Goal: Transaction & Acquisition: Book appointment/travel/reservation

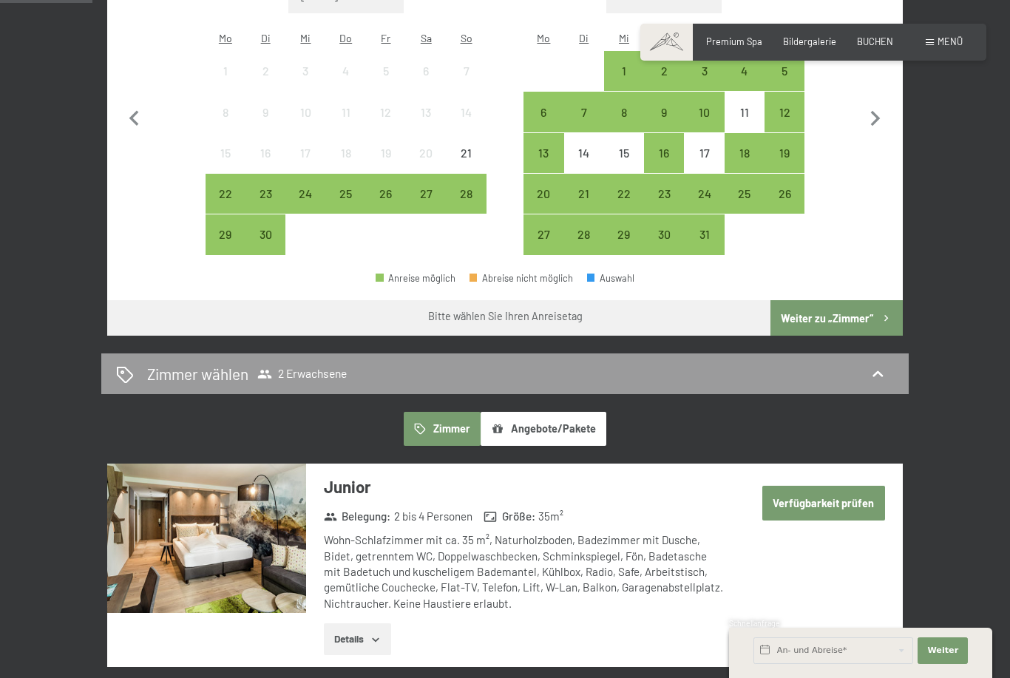
scroll to position [503, 0]
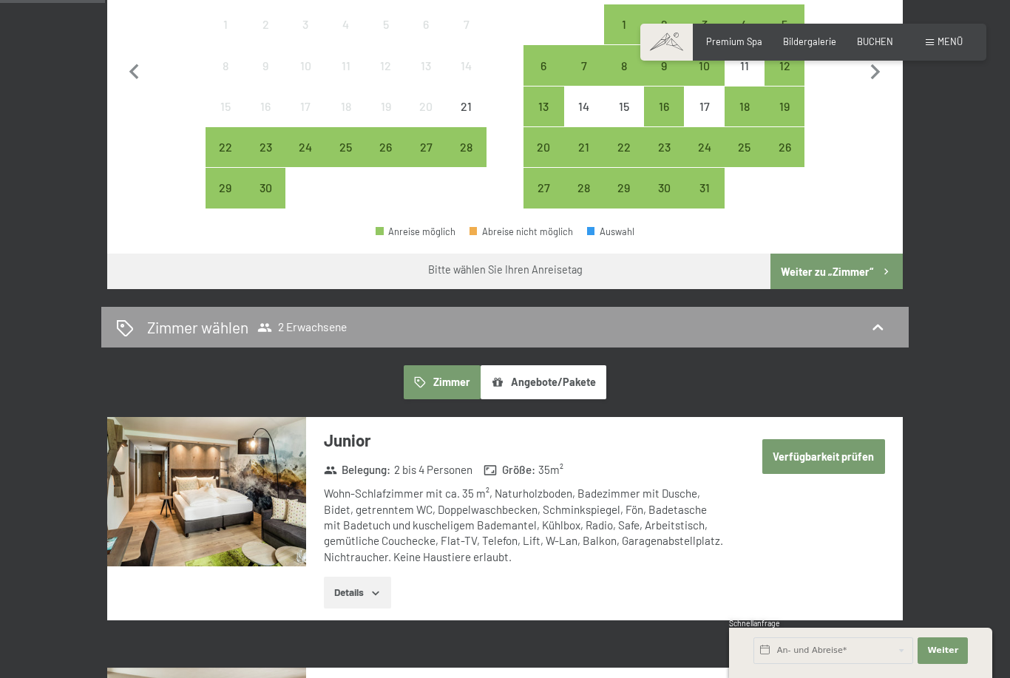
click at [567, 371] on button "Angebote/Pakete" at bounding box center [544, 382] width 126 height 34
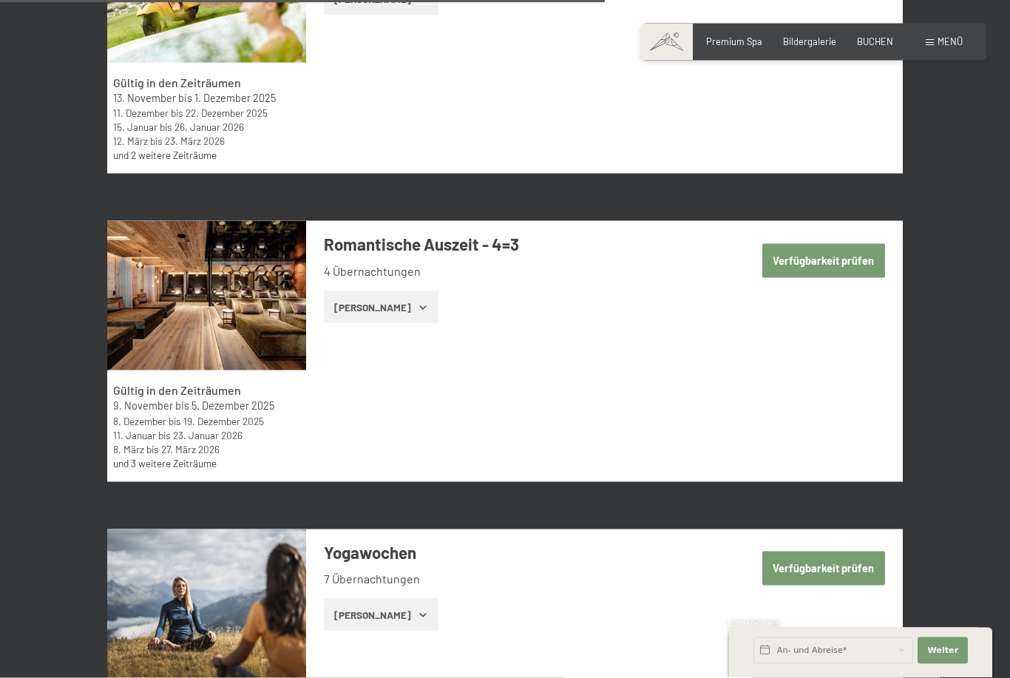
scroll to position [3317, 0]
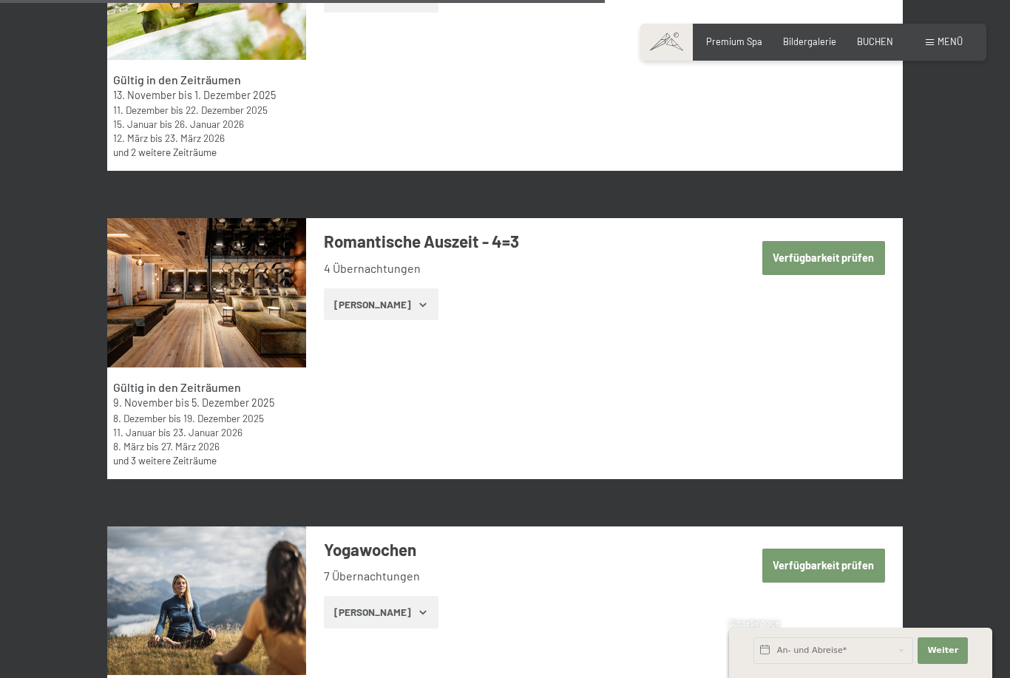
click at [836, 241] on button "Verfügbarkeit prüfen" at bounding box center [823, 258] width 123 height 34
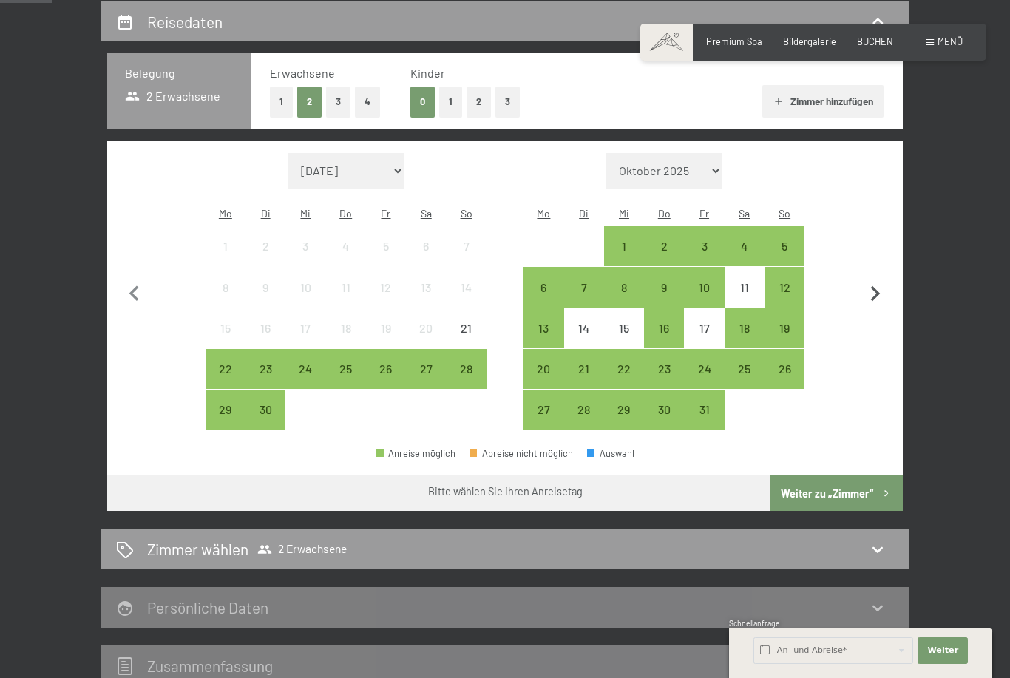
click at [865, 283] on icon "button" at bounding box center [875, 294] width 31 height 31
select select "[DATE]"
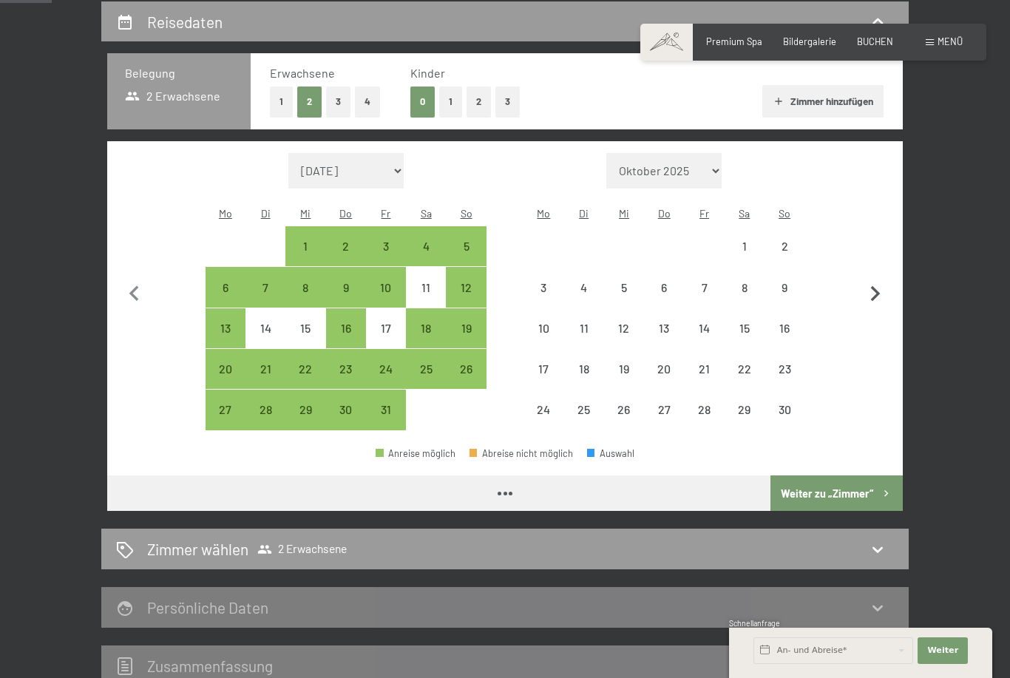
click at [875, 289] on icon "button" at bounding box center [876, 294] width 10 height 16
select select "[DATE]"
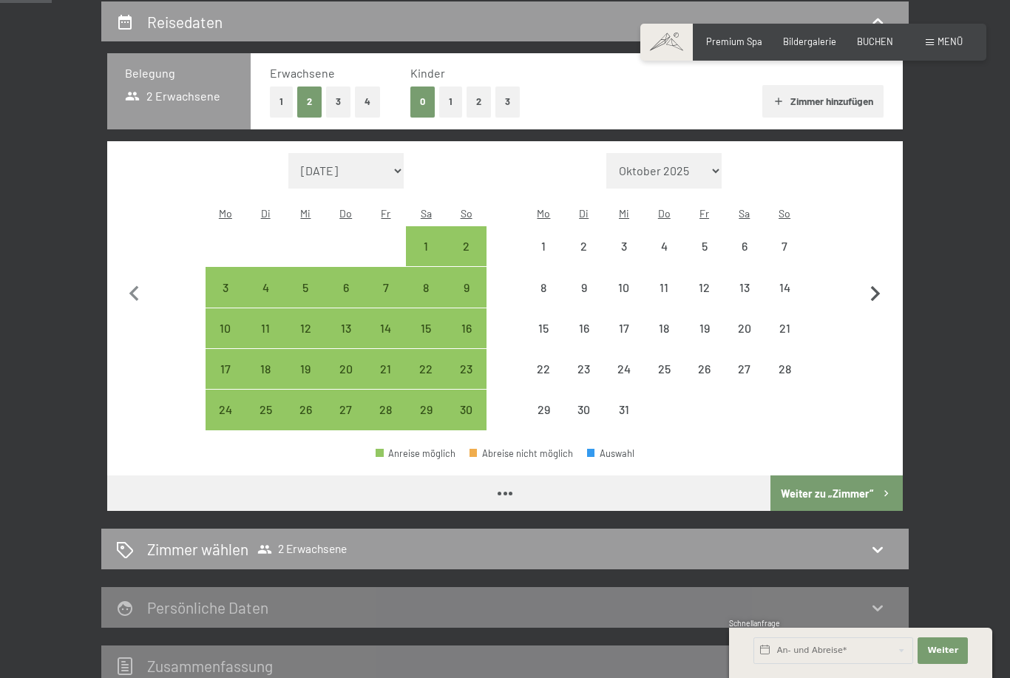
select select "[DATE]"
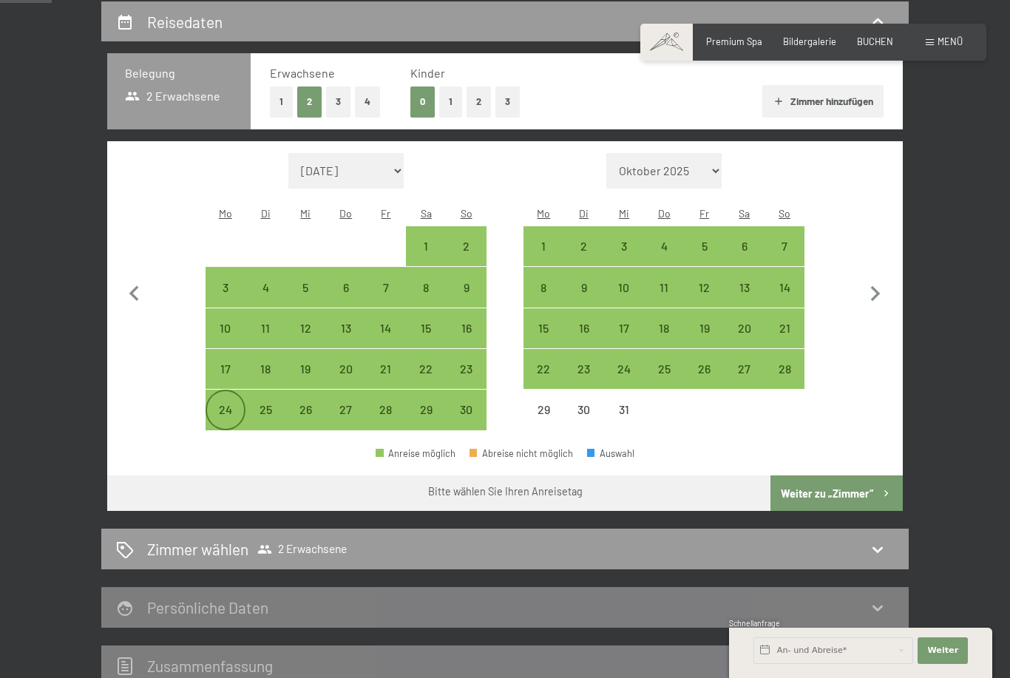
click at [226, 404] on div "24" at bounding box center [225, 422] width 37 height 37
select select "[DATE]"
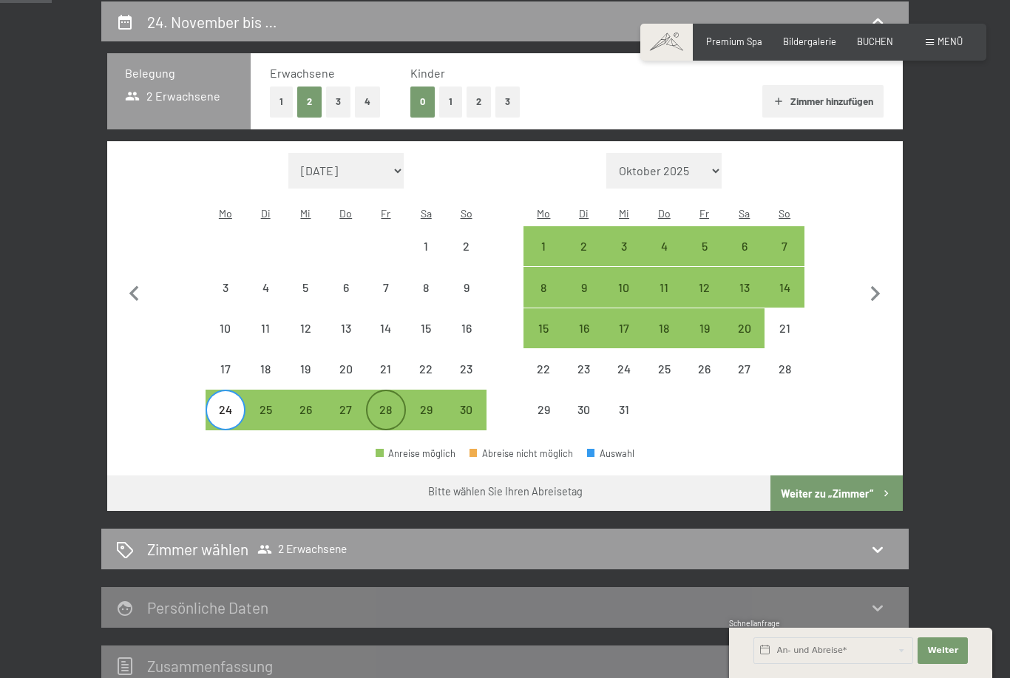
click at [379, 404] on div "28" at bounding box center [386, 422] width 37 height 37
select select "[DATE]"
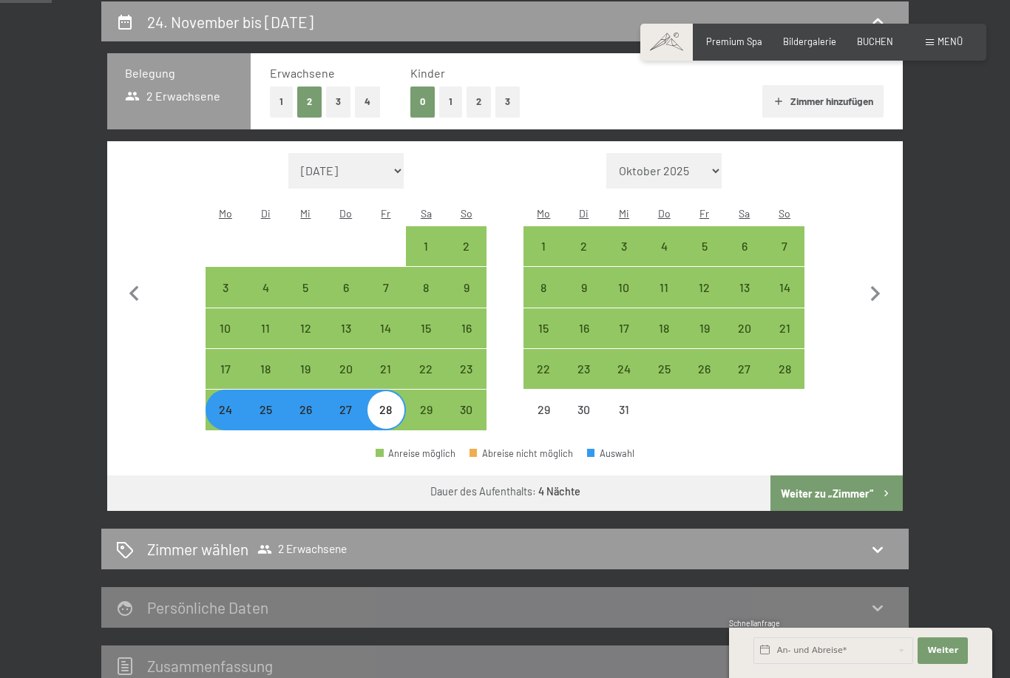
click at [852, 490] on button "Weiter zu „Zimmer“" at bounding box center [837, 492] width 132 height 35
select select "[DATE]"
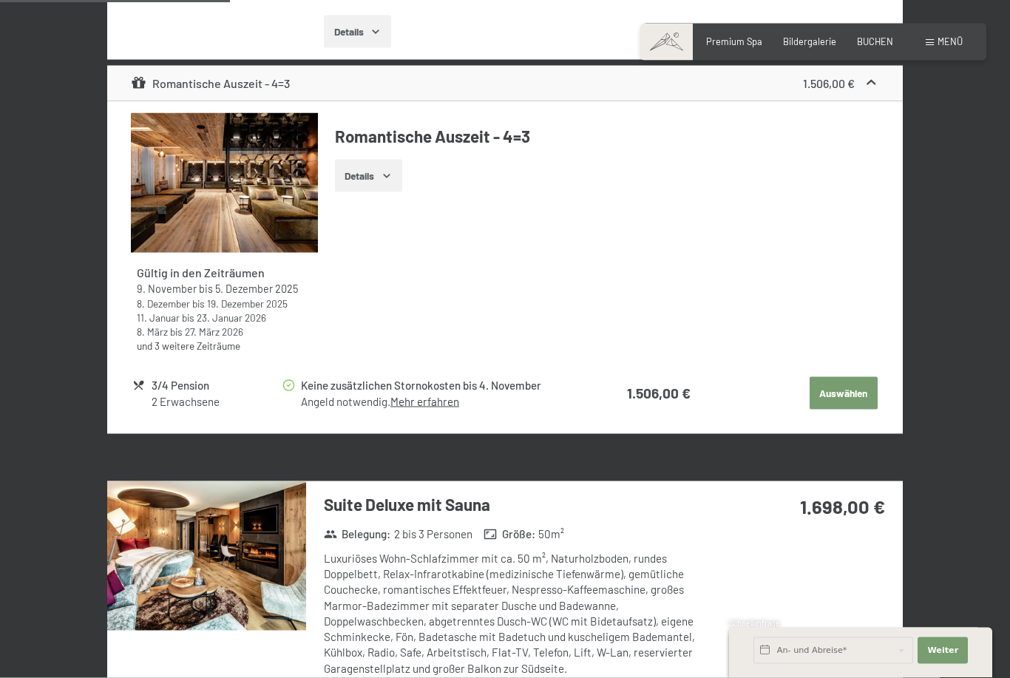
scroll to position [1253, 0]
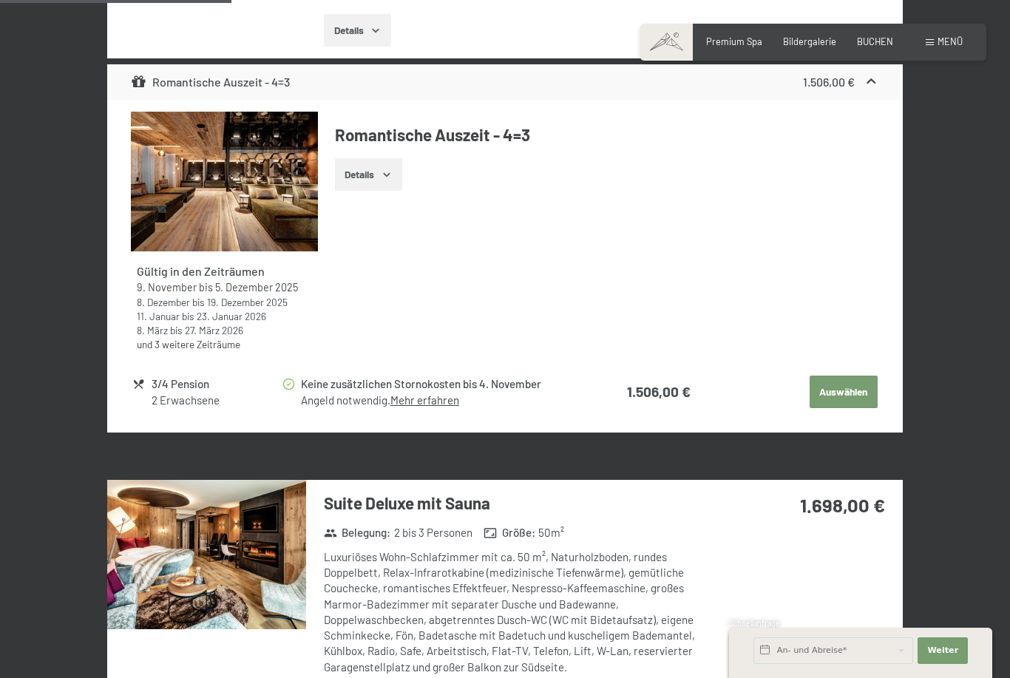
click at [859, 387] on button "Auswählen" at bounding box center [844, 392] width 68 height 33
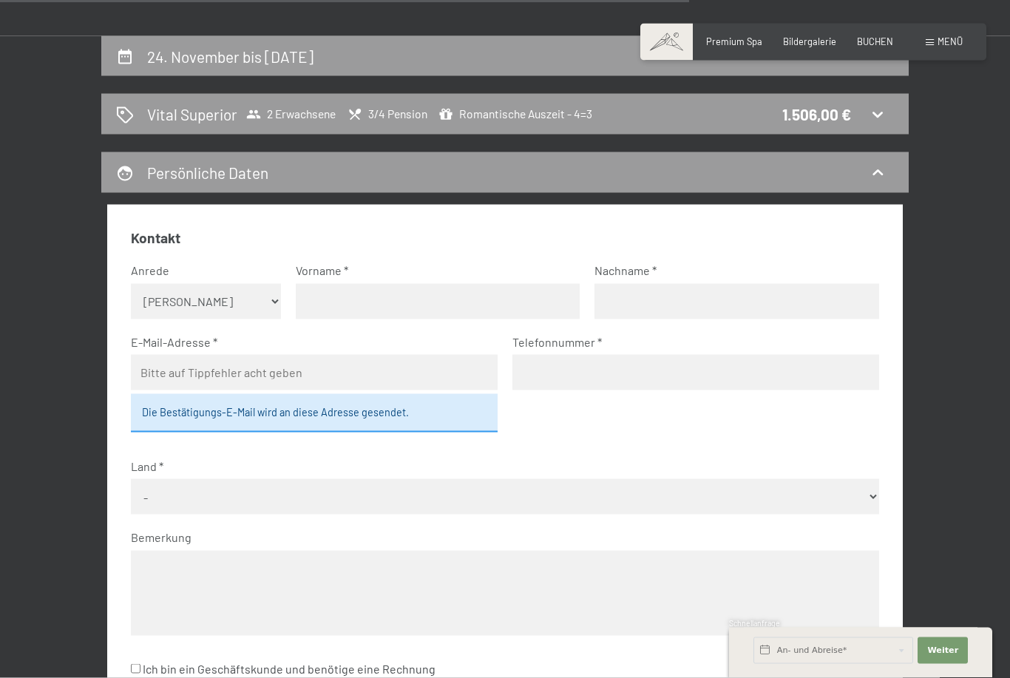
scroll to position [226, 0]
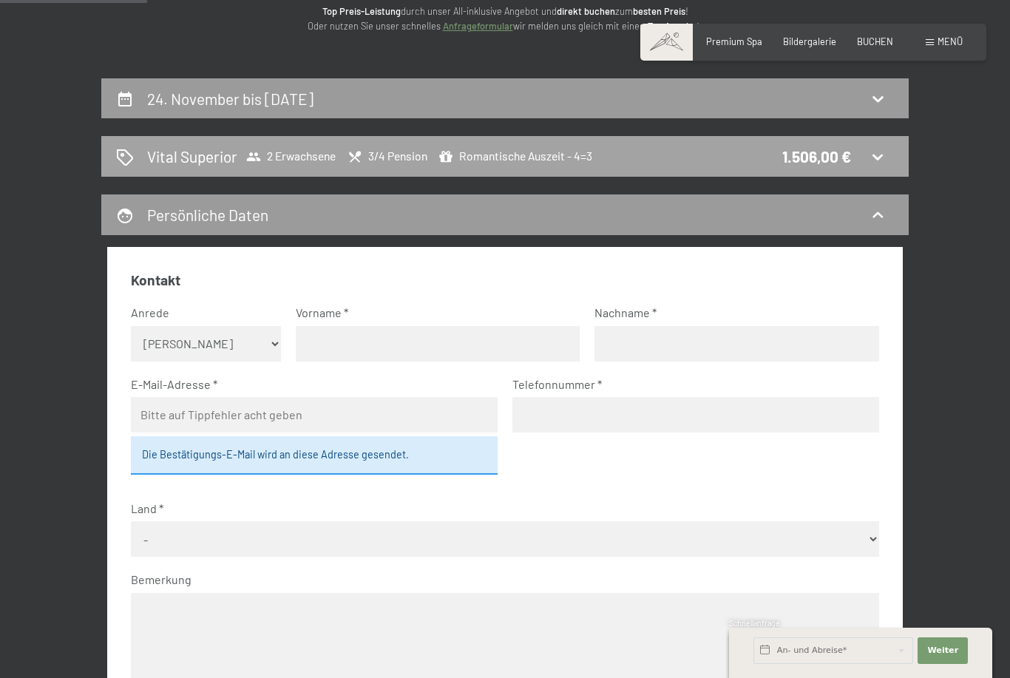
click at [882, 148] on icon at bounding box center [878, 157] width 18 height 18
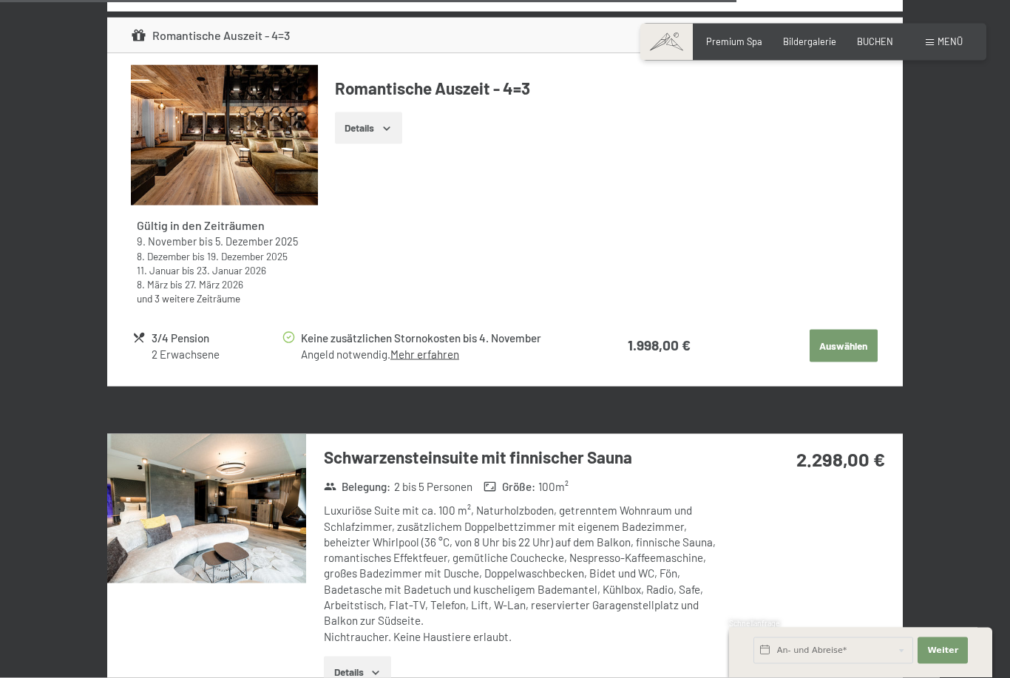
scroll to position [4024, 0]
